Goal: Entertainment & Leisure: Consume media (video, audio)

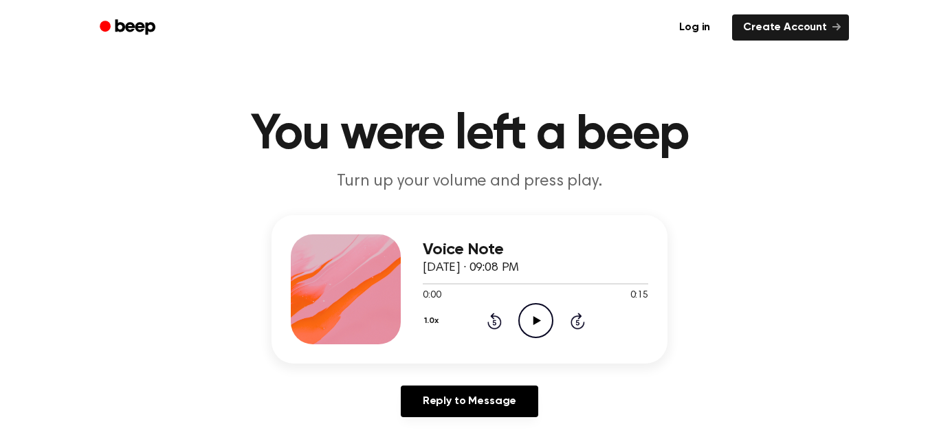
click at [536, 325] on icon "Play Audio" at bounding box center [535, 320] width 35 height 35
click at [527, 313] on icon "Play Audio" at bounding box center [535, 320] width 35 height 35
click at [536, 318] on icon "Play Audio" at bounding box center [535, 320] width 35 height 35
click at [543, 315] on icon "Play Audio" at bounding box center [535, 320] width 35 height 35
click at [531, 315] on icon "Play Audio" at bounding box center [535, 320] width 35 height 35
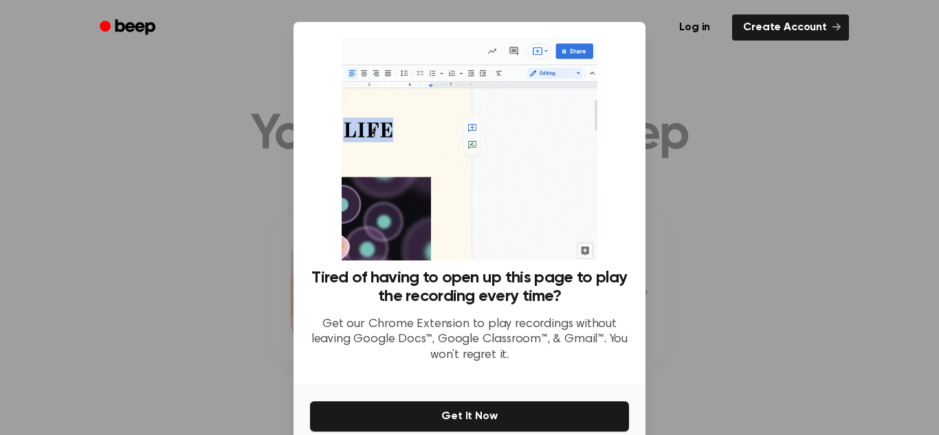
click at [658, 72] on div at bounding box center [469, 217] width 939 height 435
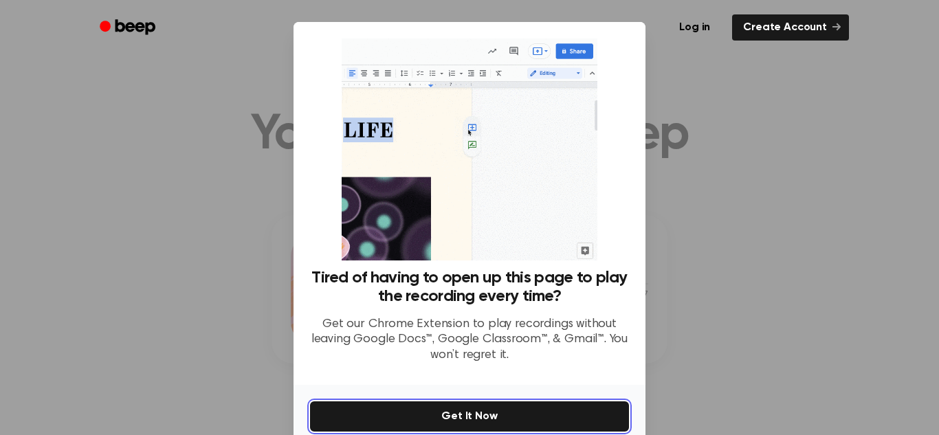
click at [347, 418] on button "Get It Now" at bounding box center [469, 416] width 319 height 30
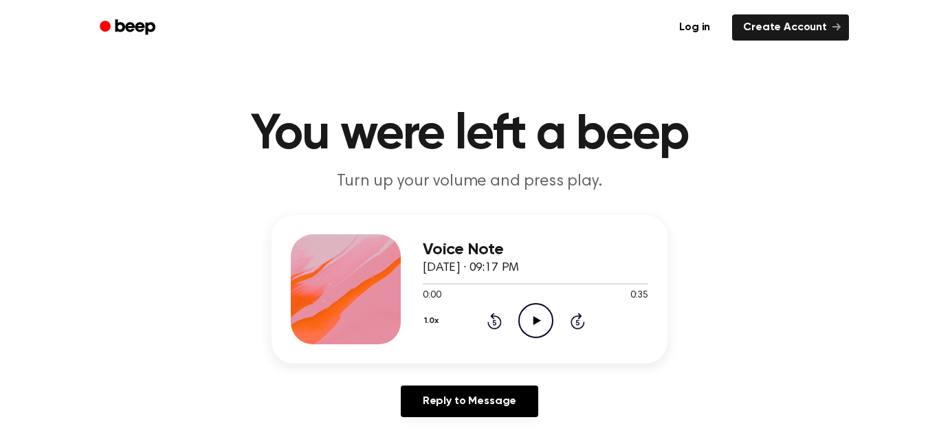
click at [541, 320] on icon "Play Audio" at bounding box center [535, 320] width 35 height 35
click at [537, 314] on icon "Play Audio" at bounding box center [535, 320] width 35 height 35
